Goal: Information Seeking & Learning: Learn about a topic

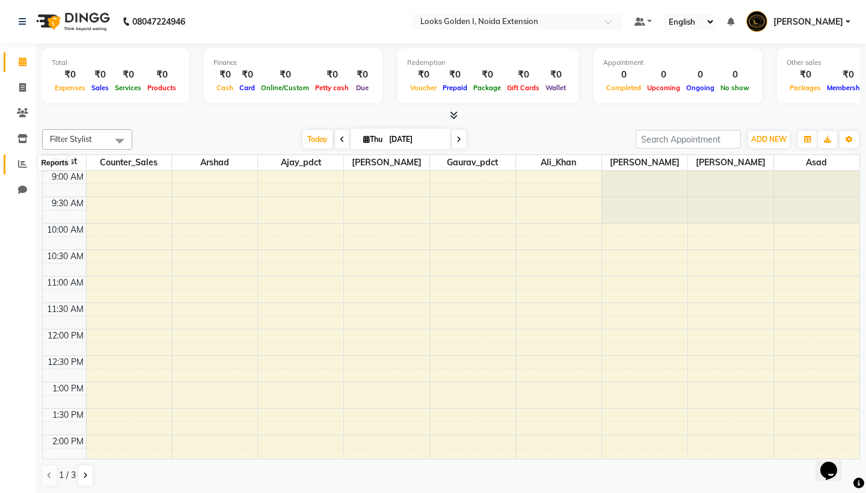
click at [19, 166] on icon at bounding box center [22, 163] width 9 height 9
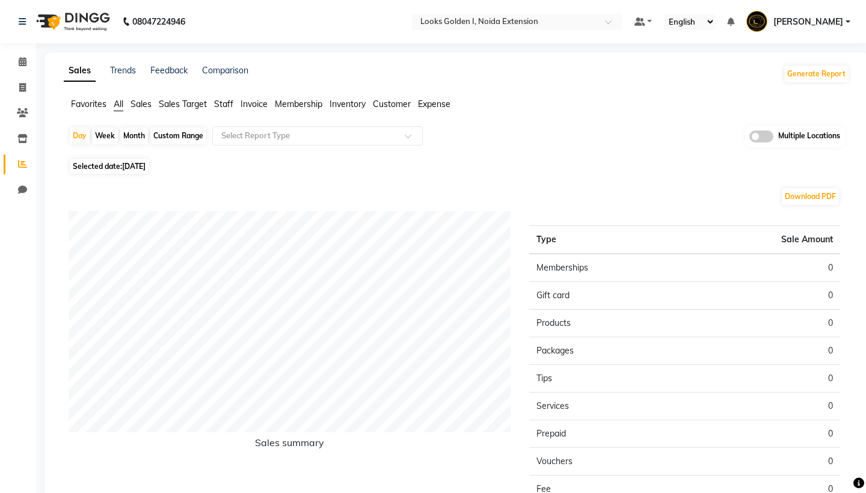
click at [448, 109] on span "Expense" at bounding box center [434, 104] width 32 height 11
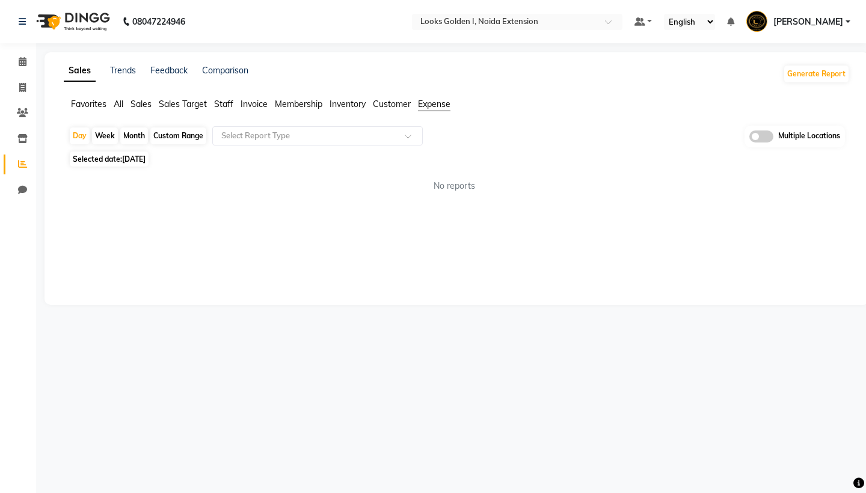
click at [123, 132] on div "Month" at bounding box center [134, 135] width 28 height 17
select select "9"
select select "2025"
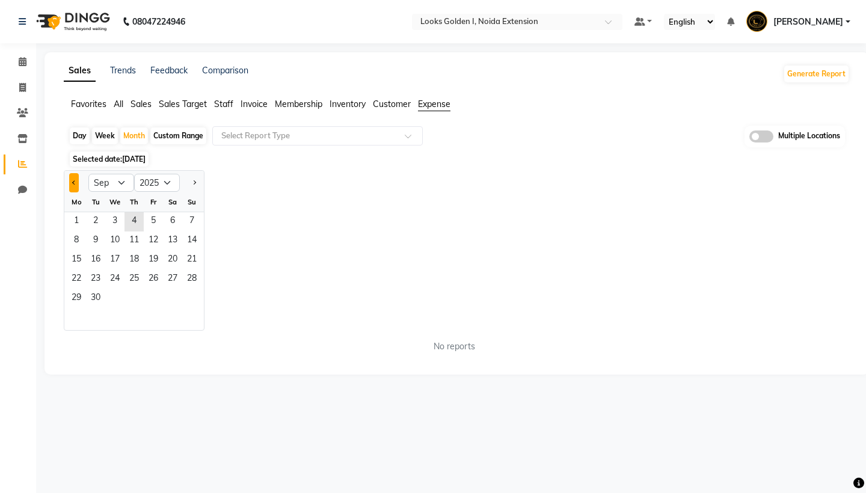
click at [76, 179] on button "Previous month" at bounding box center [74, 182] width 10 height 19
select select "8"
click at [159, 279] on span "22" at bounding box center [153, 279] width 19 height 19
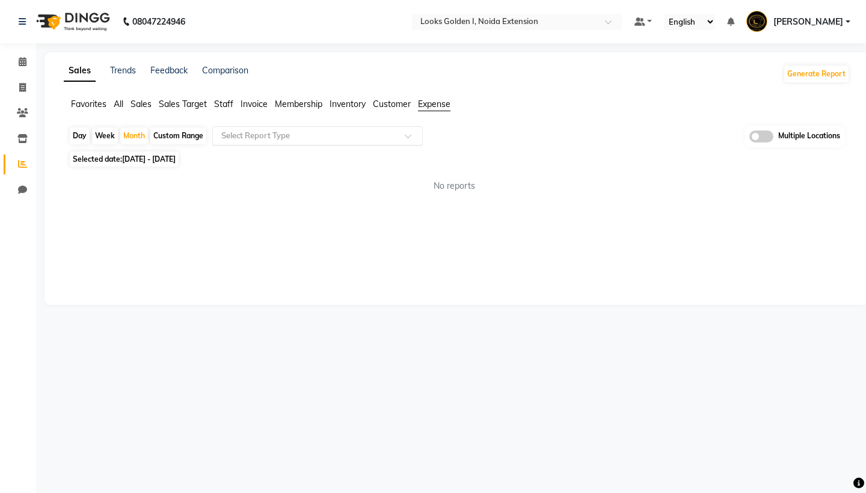
click at [310, 135] on input "text" at bounding box center [305, 136] width 173 height 12
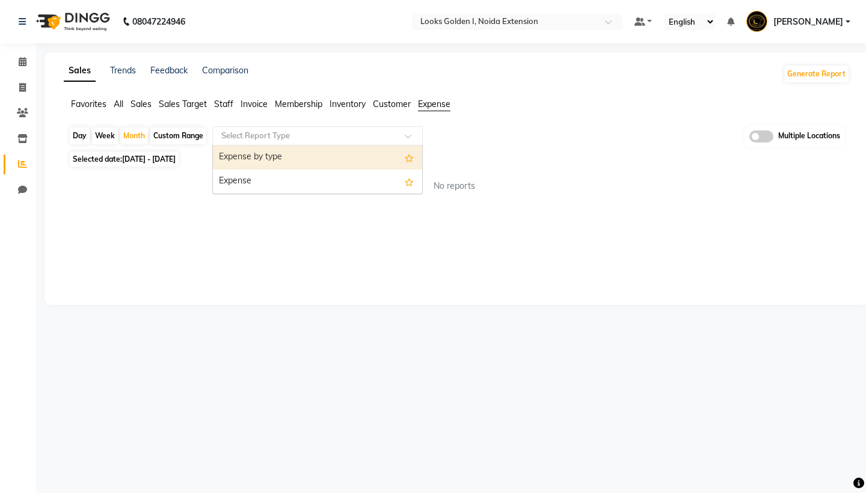
click at [314, 164] on div "Expense by type" at bounding box center [317, 157] width 209 height 24
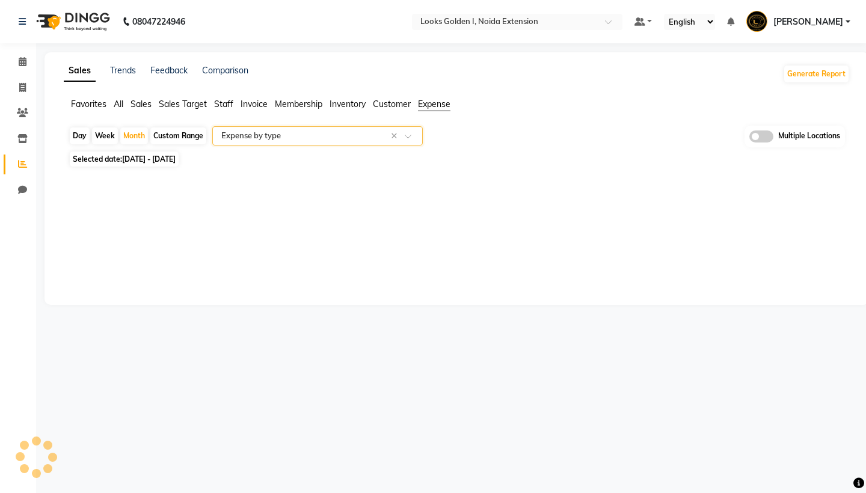
select select "filtered_report"
select select "csv"
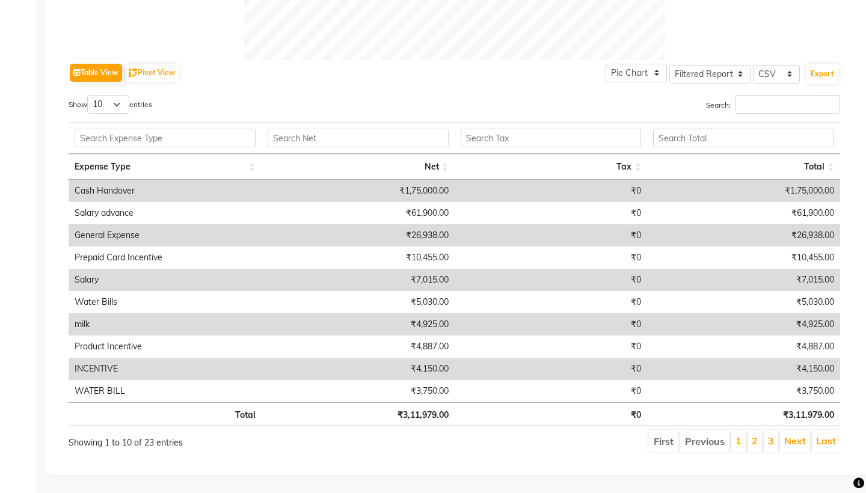
scroll to position [555, 0]
click at [238, 137] on input "text" at bounding box center [165, 138] width 181 height 19
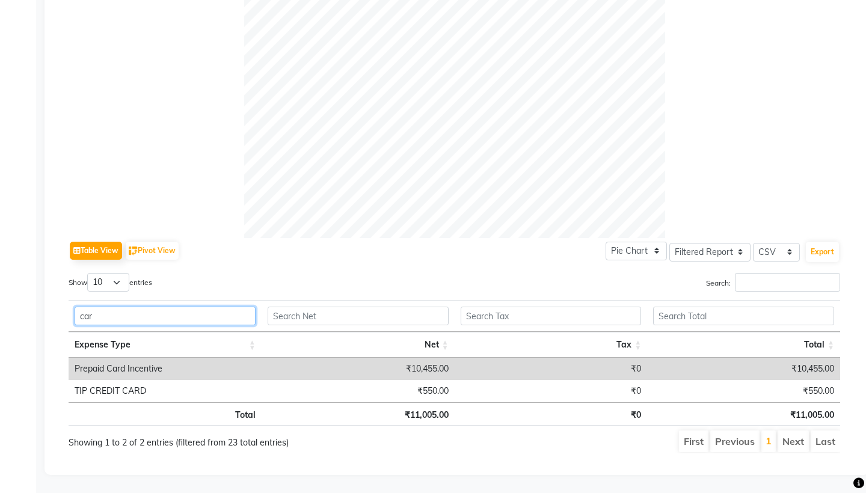
scroll to position [377, 0]
type input "card"
click at [409, 362] on td "₹10,455.00" at bounding box center [357, 369] width 193 height 22
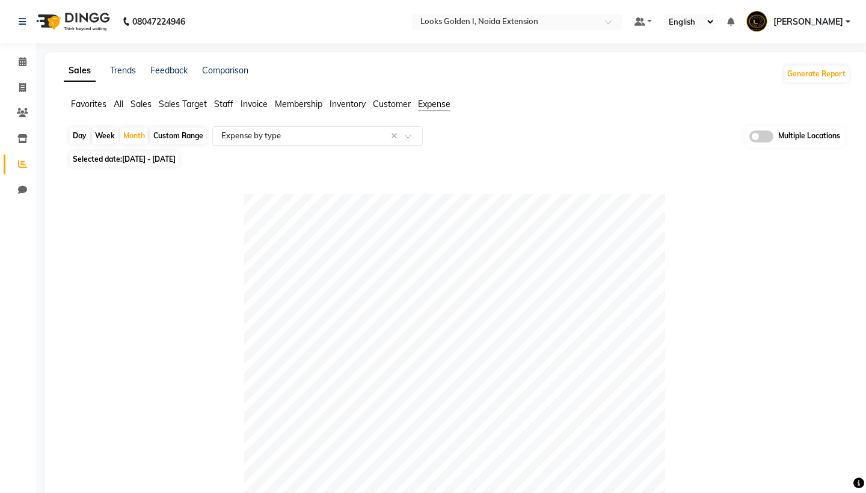
scroll to position [0, 0]
click at [341, 140] on input "text" at bounding box center [305, 136] width 173 height 12
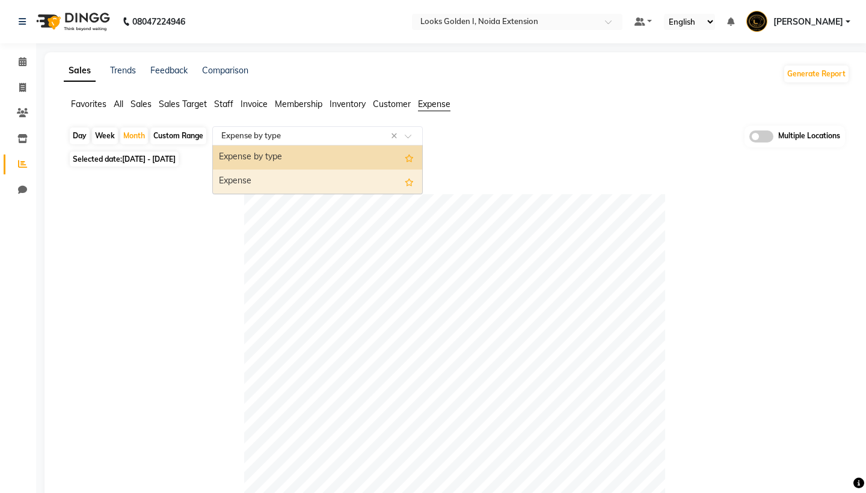
click at [318, 177] on div "Expense" at bounding box center [317, 182] width 209 height 24
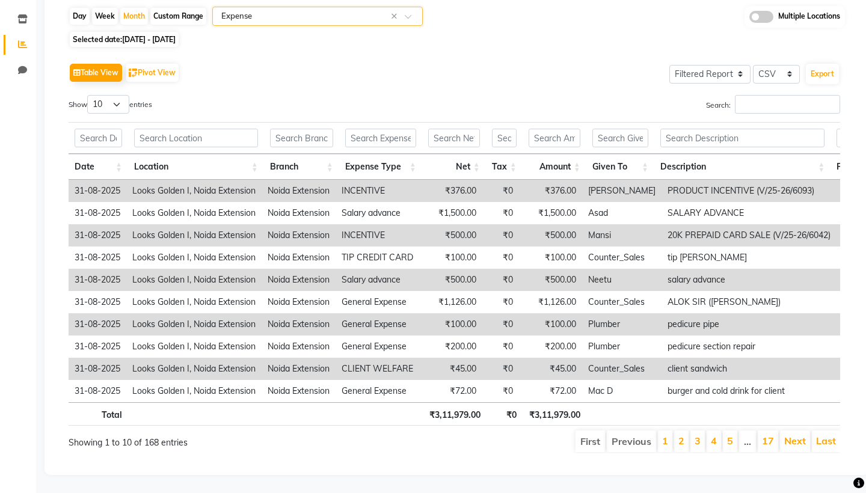
scroll to position [120, 0]
click at [394, 139] on input "text" at bounding box center [380, 138] width 71 height 19
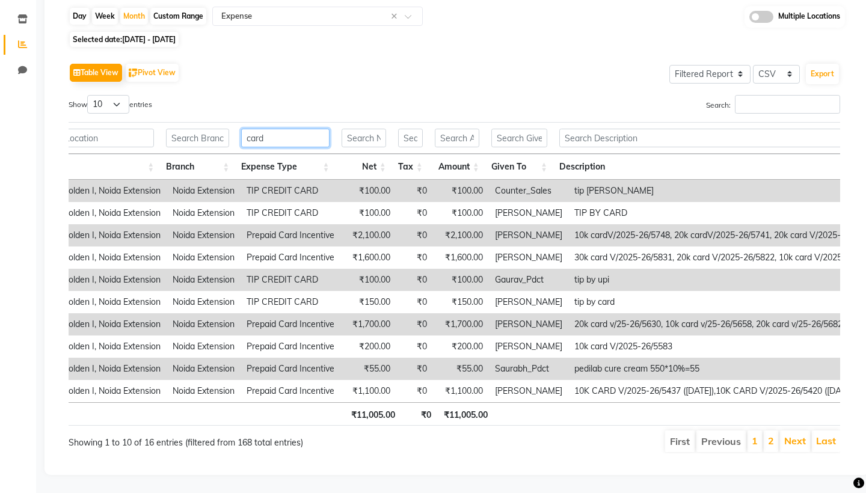
scroll to position [0, 0]
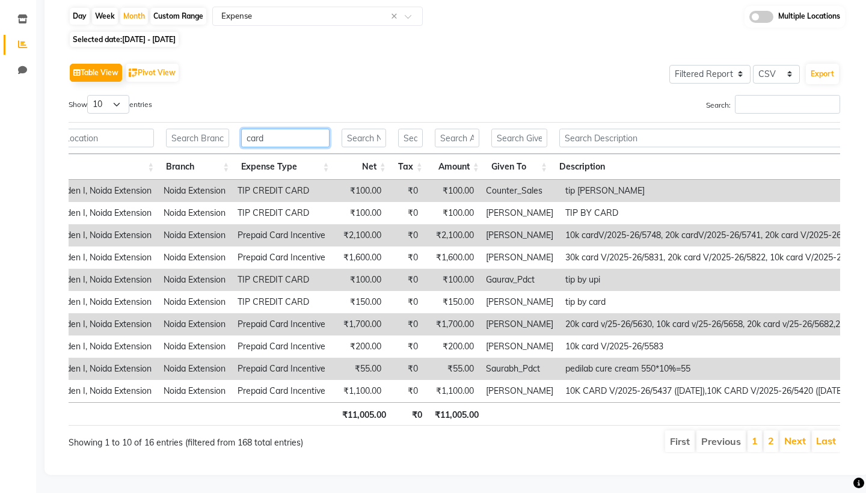
type input "card"
click at [538, 167] on th "Given To" at bounding box center [519, 167] width 68 height 26
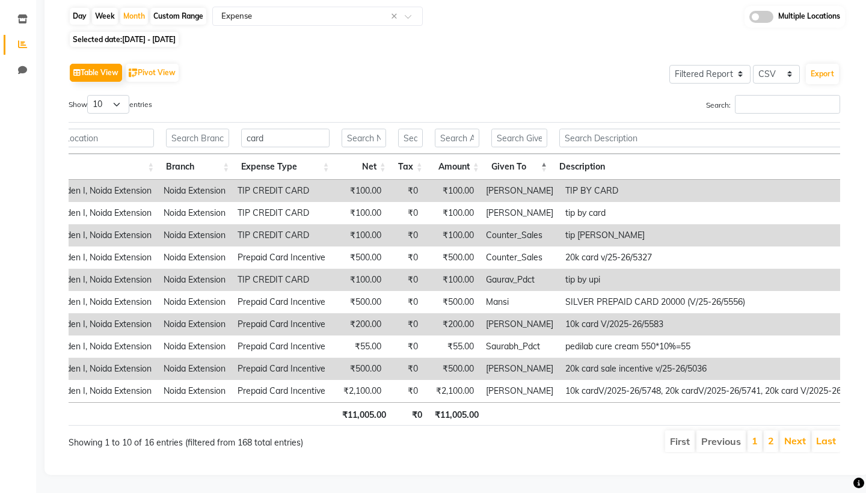
click at [538, 168] on th "Given To" at bounding box center [519, 167] width 68 height 26
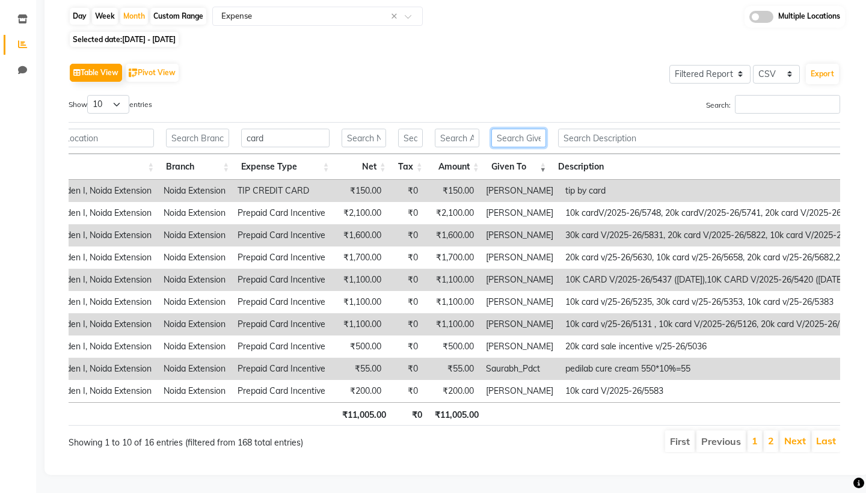
click at [528, 131] on input "text" at bounding box center [518, 138] width 55 height 19
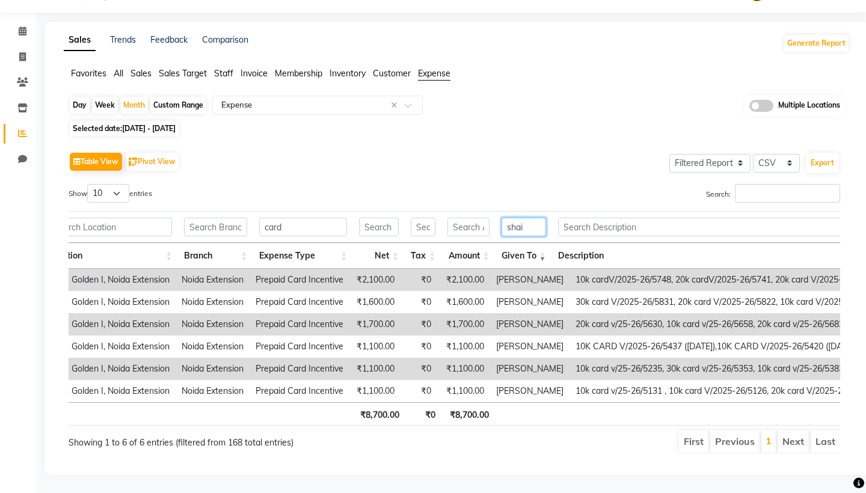
scroll to position [0, 57]
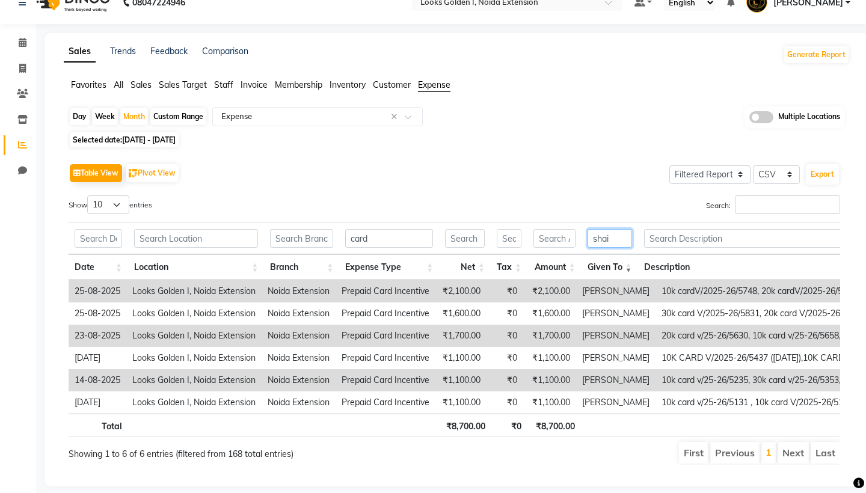
type input "shai"
click at [370, 241] on input "card" at bounding box center [389, 238] width 88 height 19
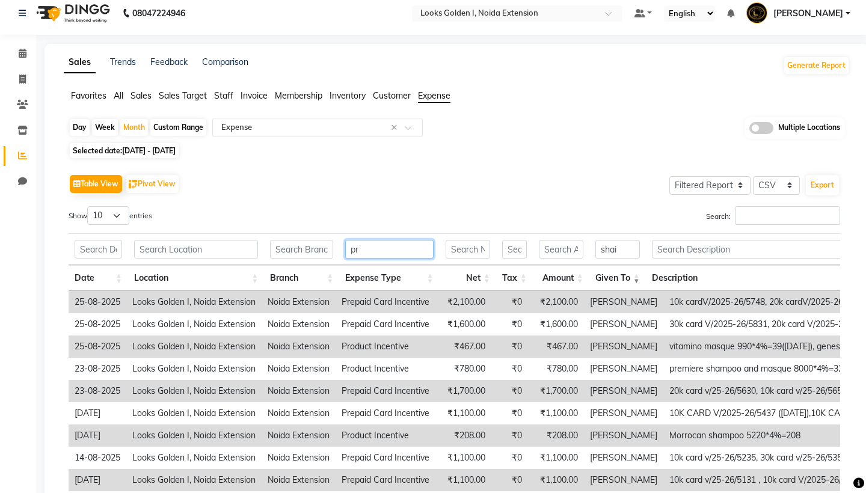
type input "p"
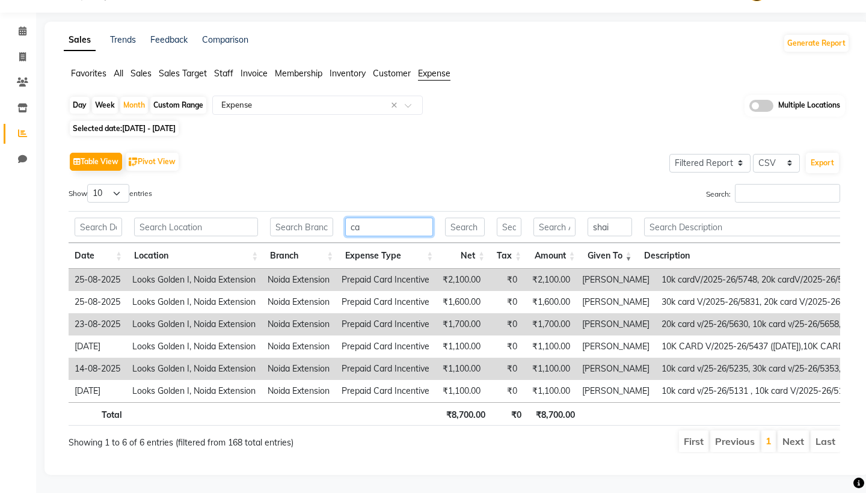
type input "c"
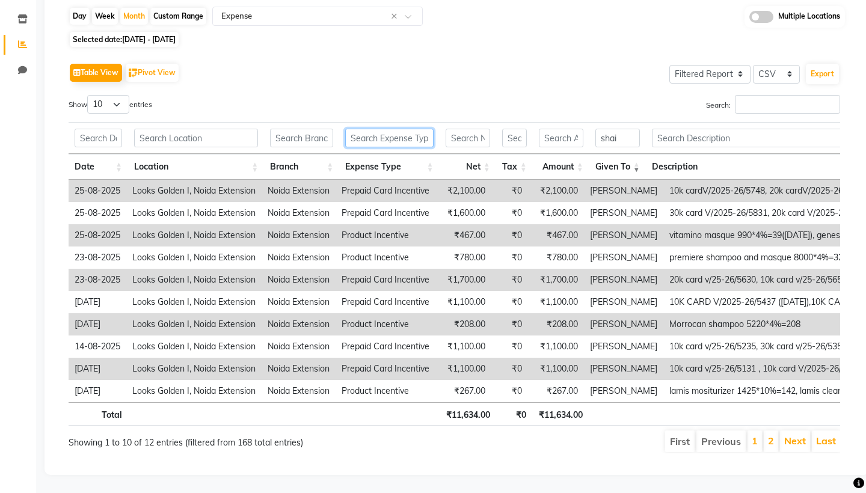
scroll to position [120, 0]
click at [423, 168] on th "Expense Type" at bounding box center [389, 167] width 100 height 26
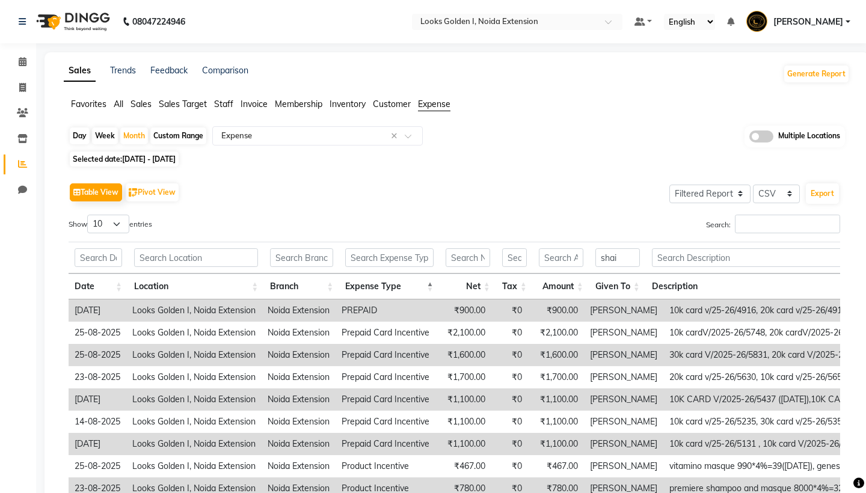
scroll to position [0, 0]
click at [141, 108] on span "Sales" at bounding box center [140, 104] width 21 height 11
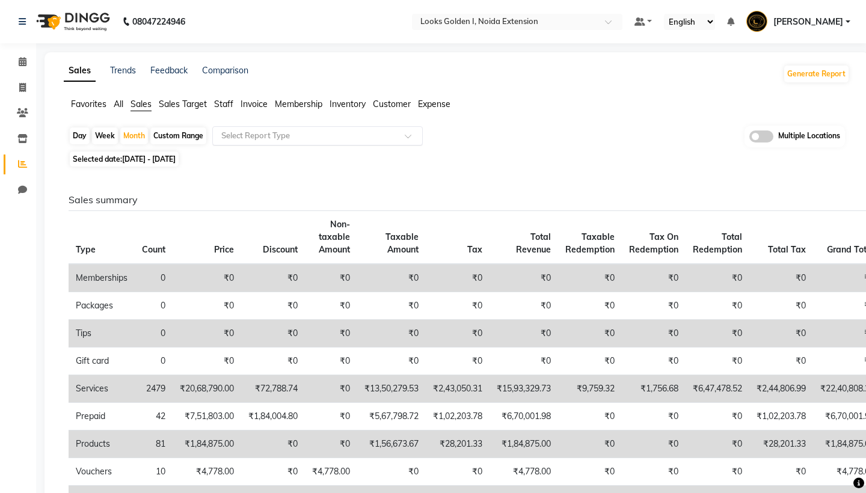
click at [278, 142] on div "Select Report Type" at bounding box center [317, 135] width 210 height 19
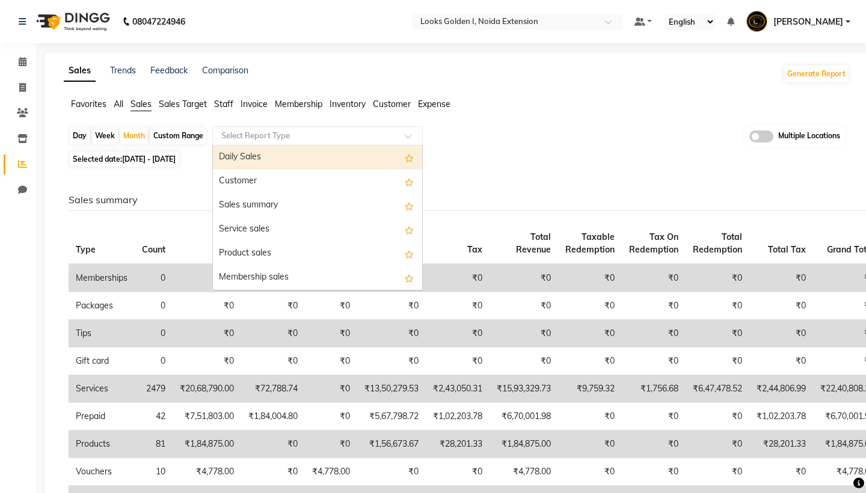
click at [311, 148] on div "Daily Sales" at bounding box center [317, 157] width 209 height 24
select select "filtered_report"
select select "csv"
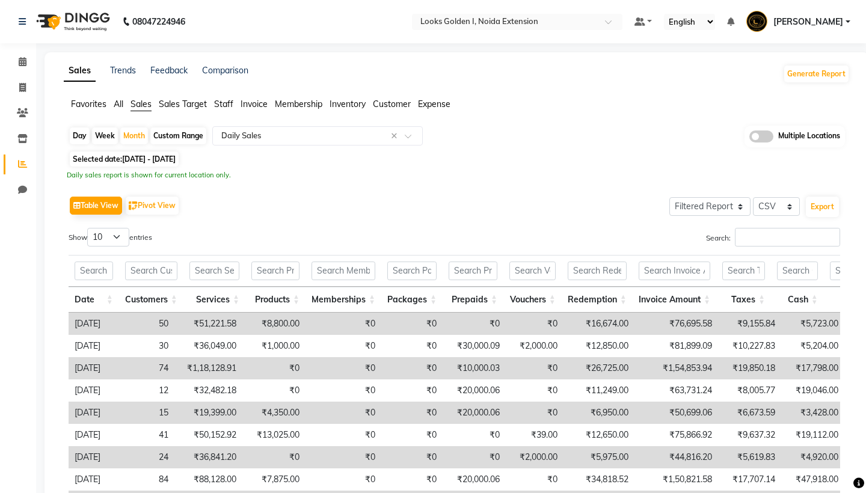
click at [165, 159] on span "[DATE] - [DATE]" at bounding box center [148, 158] width 53 height 9
select select "8"
select select "2025"
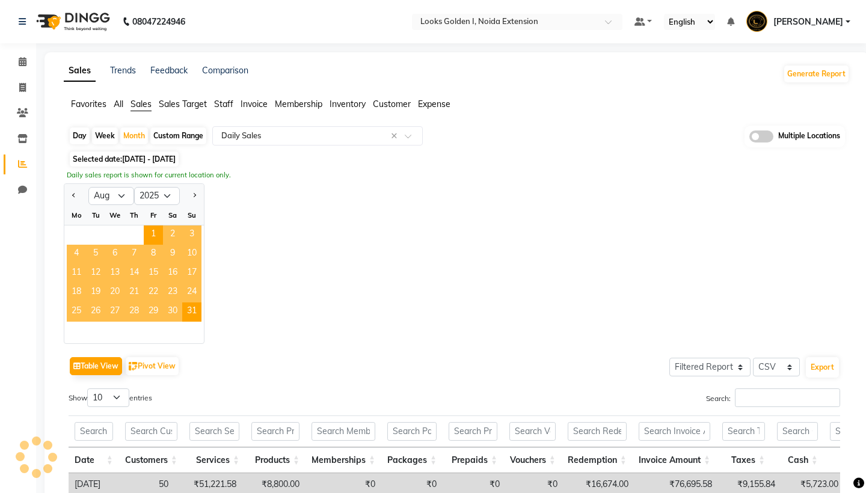
click at [173, 312] on span "30" at bounding box center [172, 311] width 19 height 19
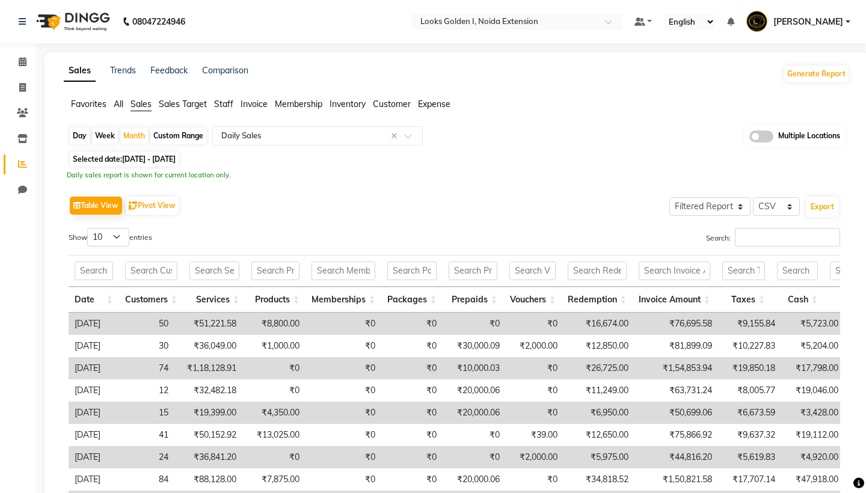
click at [84, 140] on div "Day" at bounding box center [80, 135] width 20 height 17
select select "8"
select select "2025"
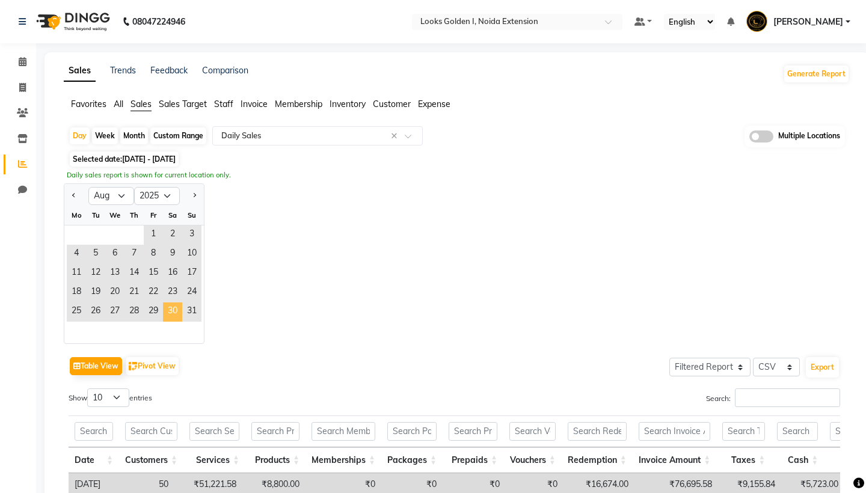
click at [164, 310] on span "30" at bounding box center [172, 311] width 19 height 19
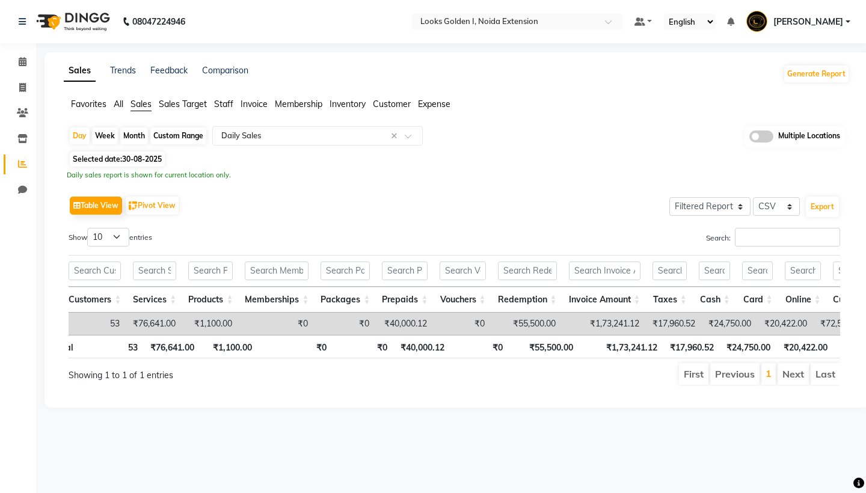
scroll to position [0, 49]
click at [433, 104] on span "Expense" at bounding box center [434, 104] width 32 height 11
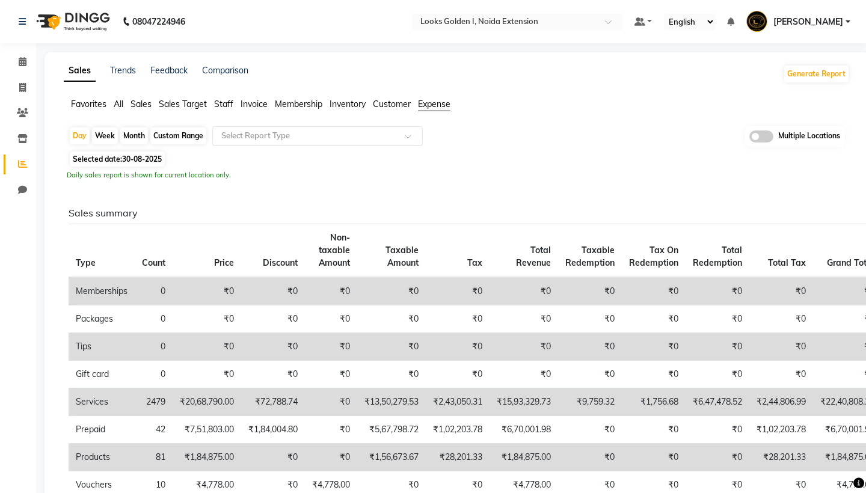
scroll to position [0, 0]
click at [254, 136] on input "text" at bounding box center [305, 136] width 173 height 12
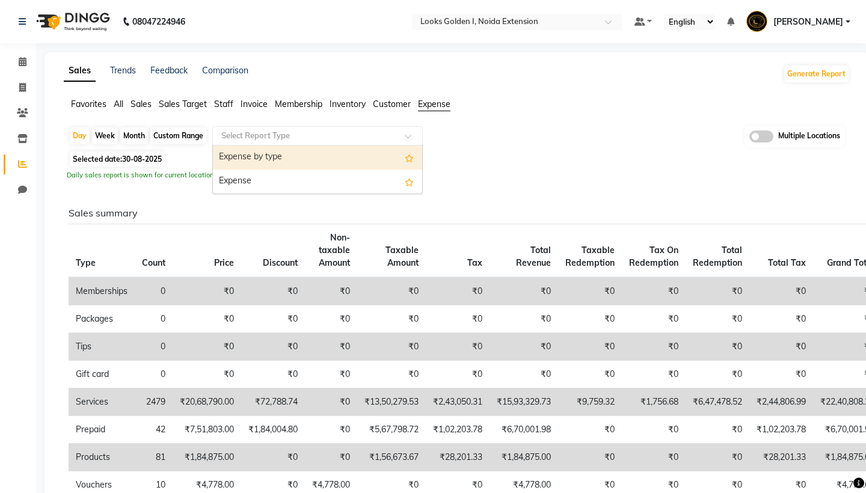
click at [287, 164] on div "Expense by type" at bounding box center [317, 157] width 209 height 24
select select "filtered_report"
select select "csv"
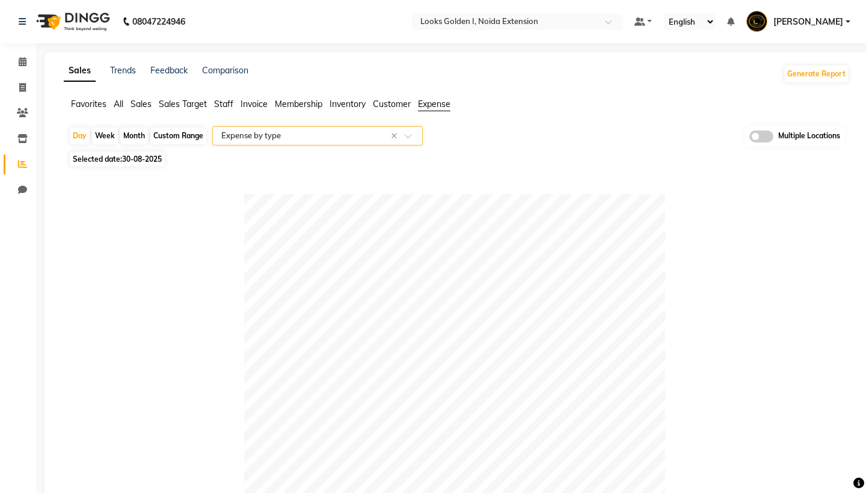
scroll to position [-1, 0]
click at [141, 159] on span "30-08-2025" at bounding box center [142, 158] width 40 height 9
select select "8"
select select "2025"
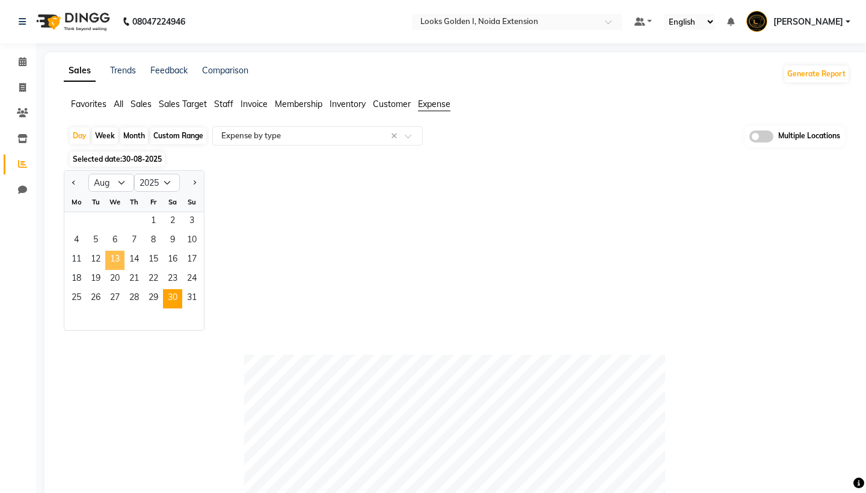
click at [111, 261] on span "13" at bounding box center [114, 260] width 19 height 19
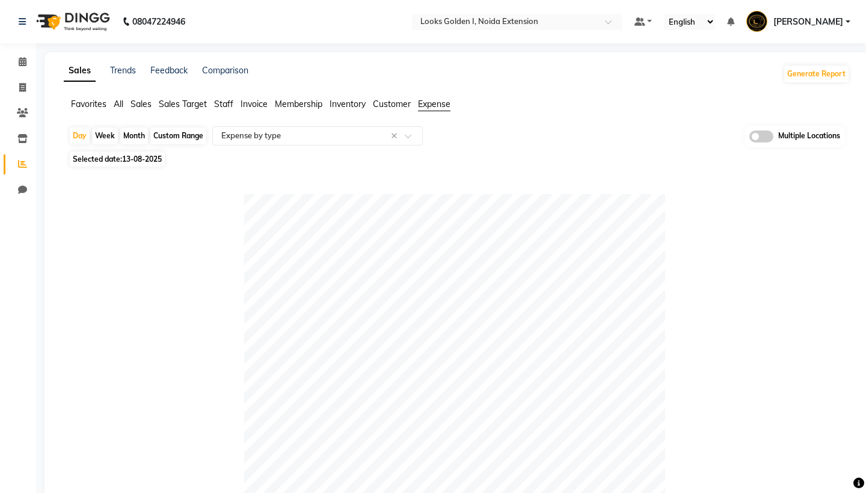
click at [148, 106] on span "Sales" at bounding box center [140, 104] width 21 height 11
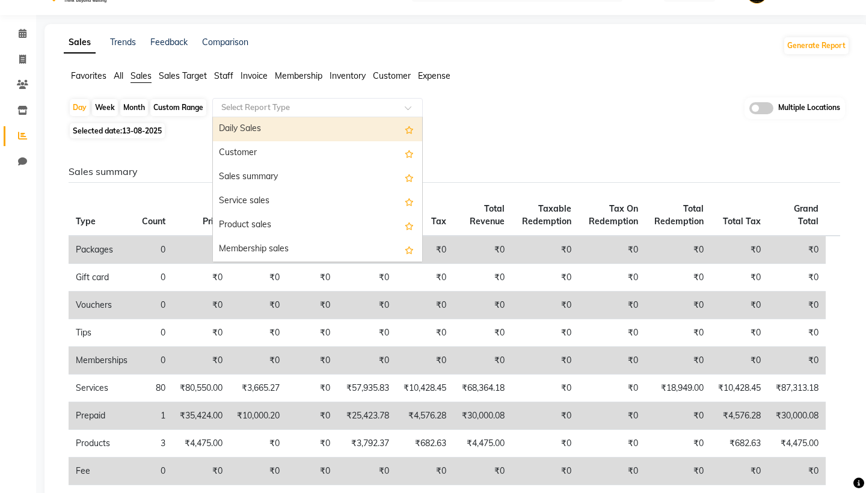
click at [290, 108] on input "text" at bounding box center [305, 108] width 173 height 12
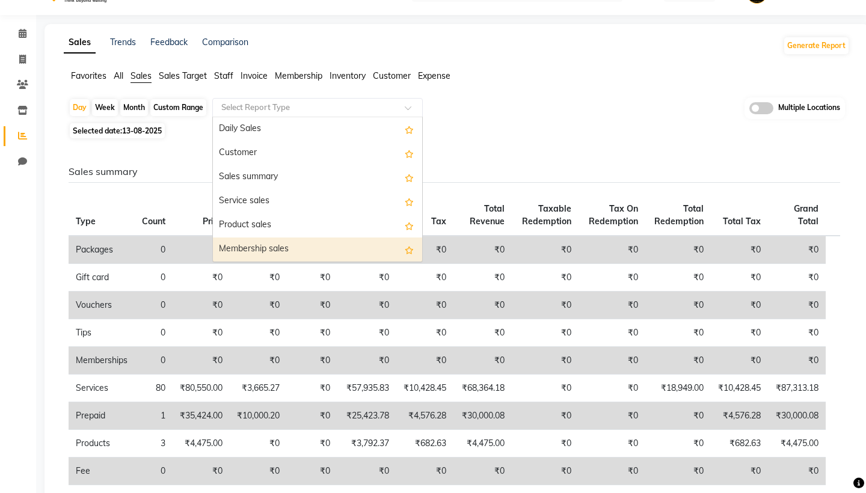
click at [301, 248] on div "Membership sales" at bounding box center [317, 249] width 209 height 24
select select "filtered_report"
select select "csv"
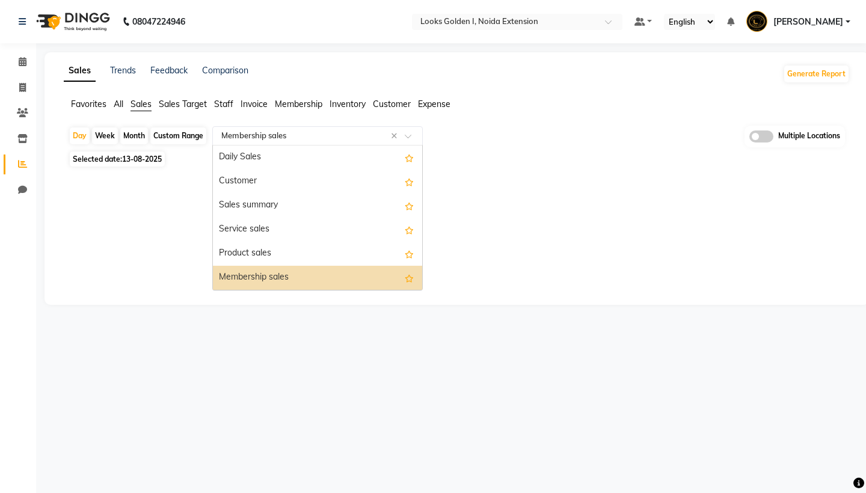
click at [296, 136] on input "text" at bounding box center [305, 136] width 173 height 12
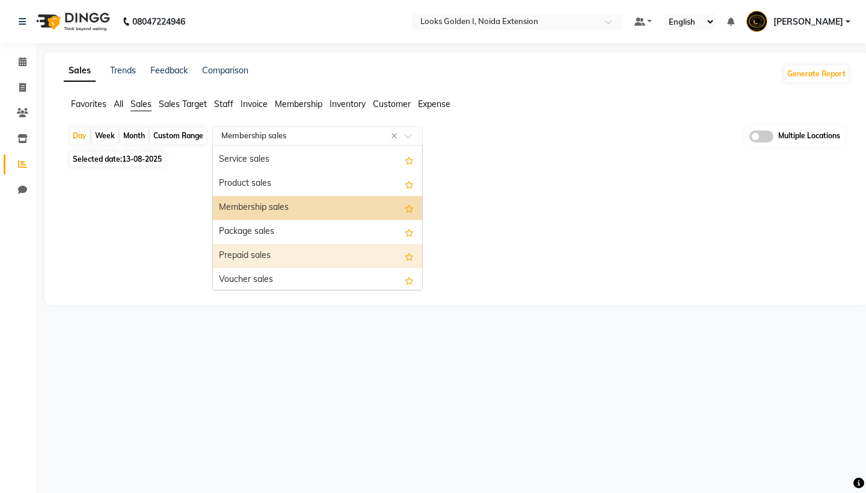
click at [304, 256] on div "Prepaid sales" at bounding box center [317, 256] width 209 height 24
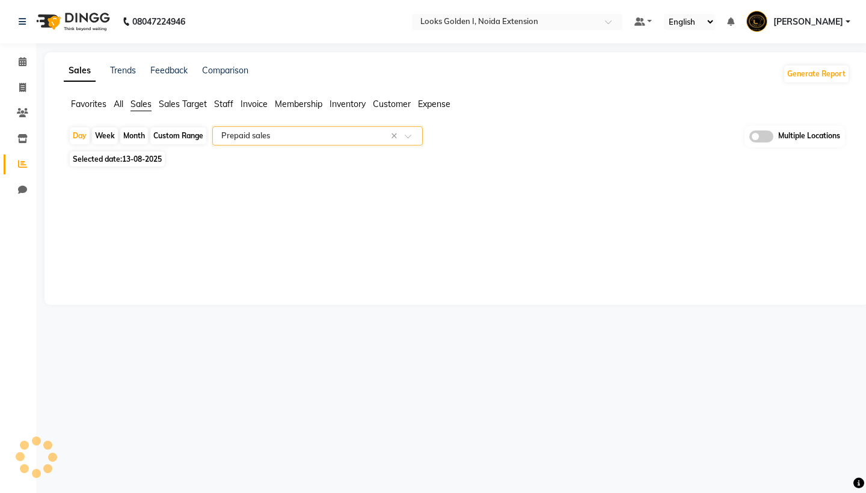
select select "filtered_report"
select select "csv"
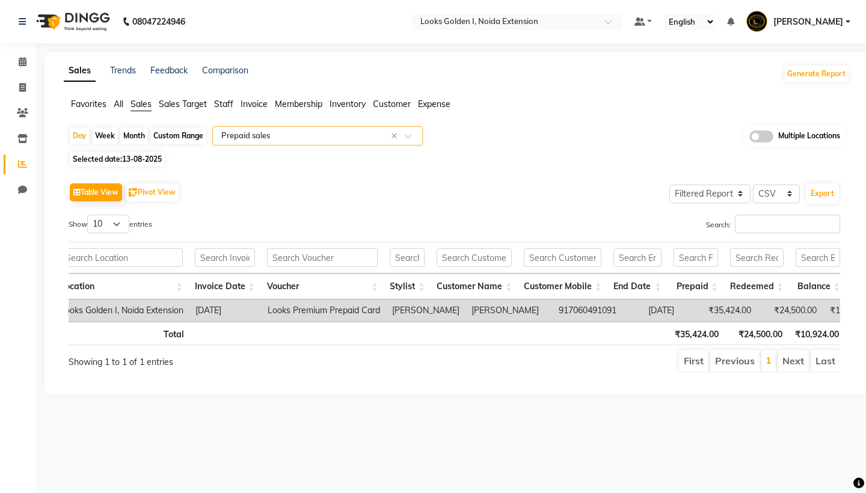
scroll to position [0, 18]
